Goal: Navigation & Orientation: Find specific page/section

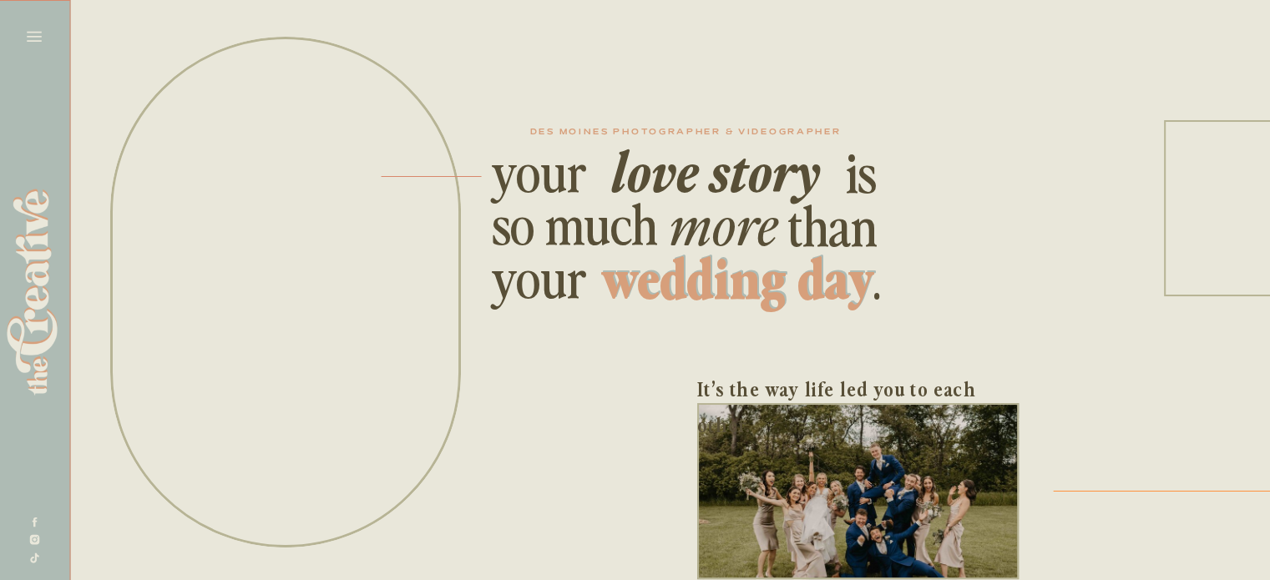
click at [33, 31] on icon at bounding box center [34, 36] width 23 height 23
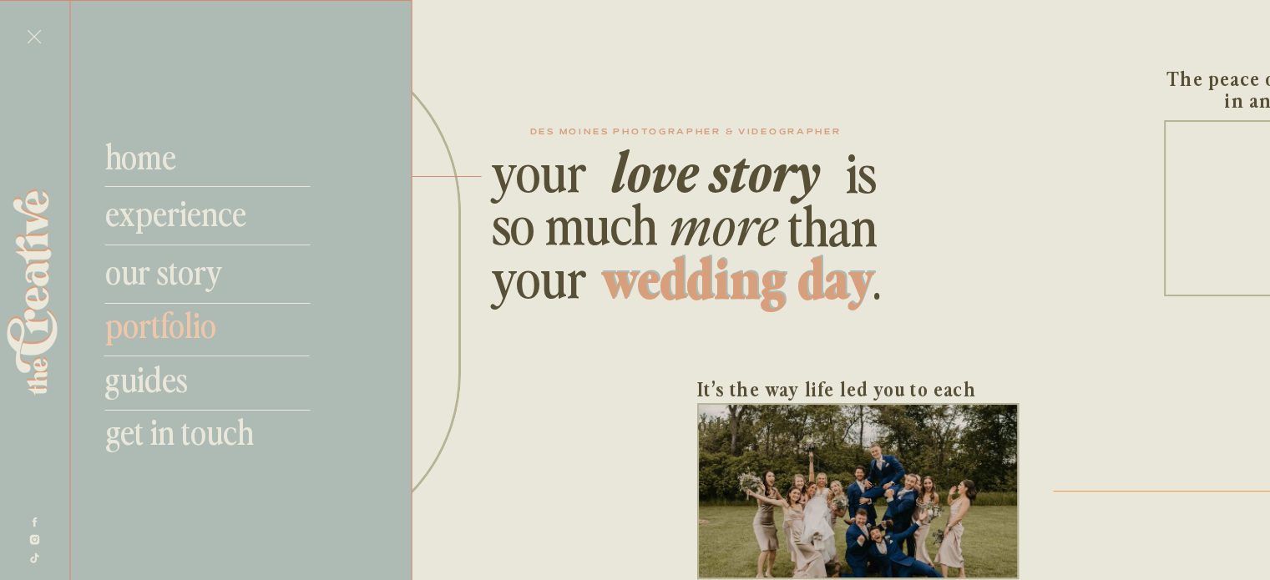
click at [163, 330] on nav "portfolio" at bounding box center [215, 324] width 220 height 40
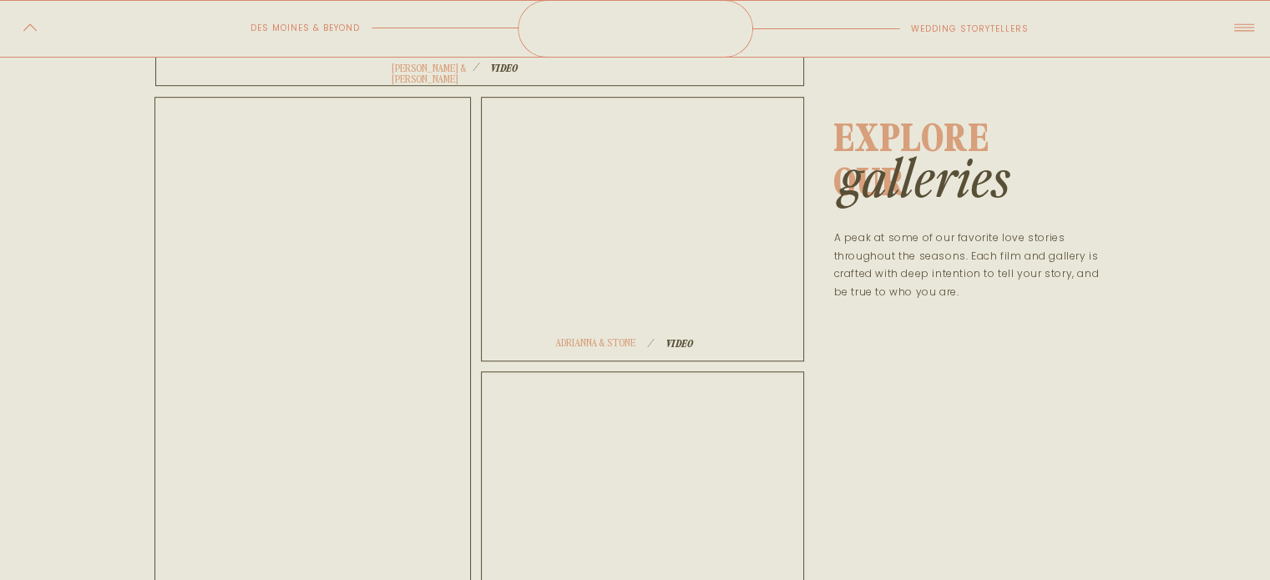
scroll to position [1051, 0]
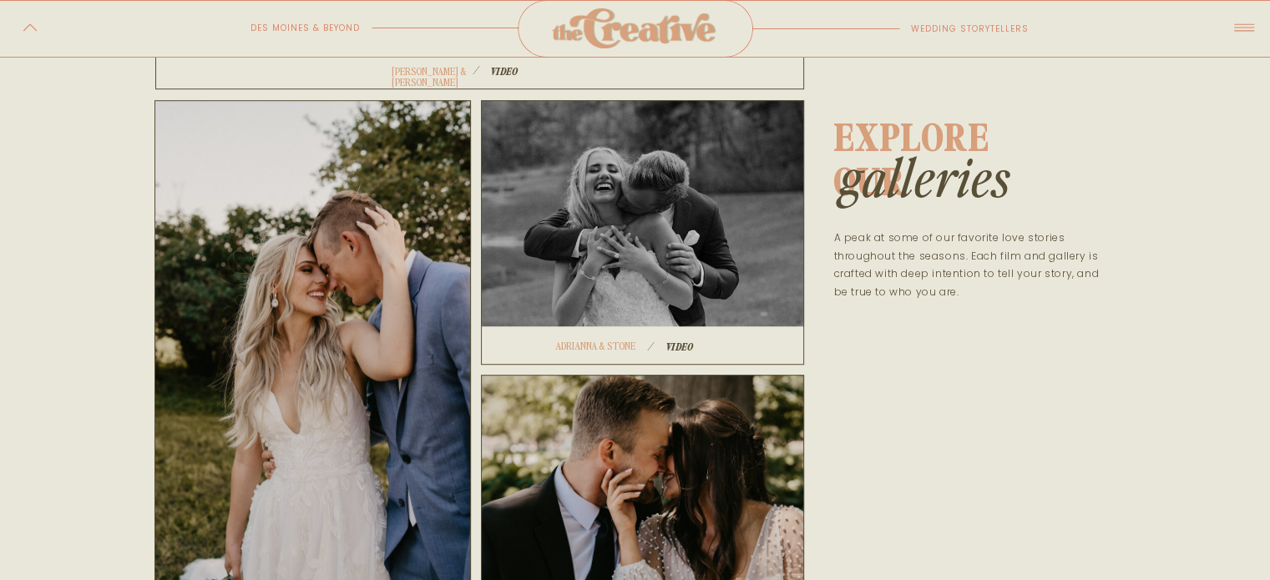
click at [709, 266] on div at bounding box center [642, 232] width 323 height 265
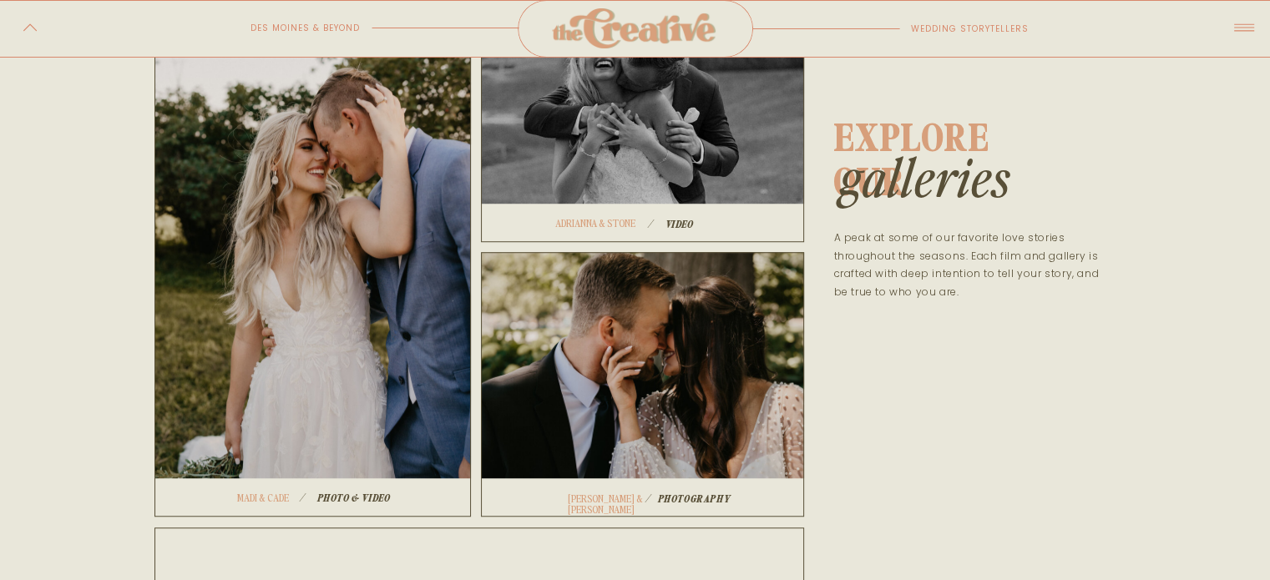
scroll to position [1172, 0]
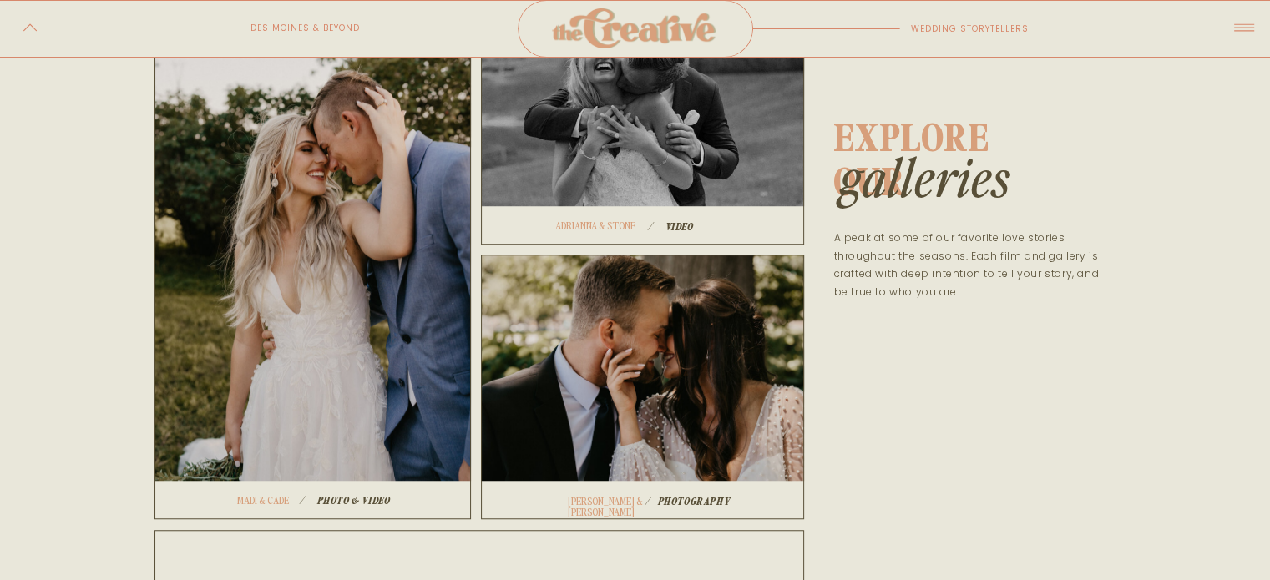
click at [408, 354] on div at bounding box center [313, 250] width 317 height 540
